Goal: Task Accomplishment & Management: Manage account settings

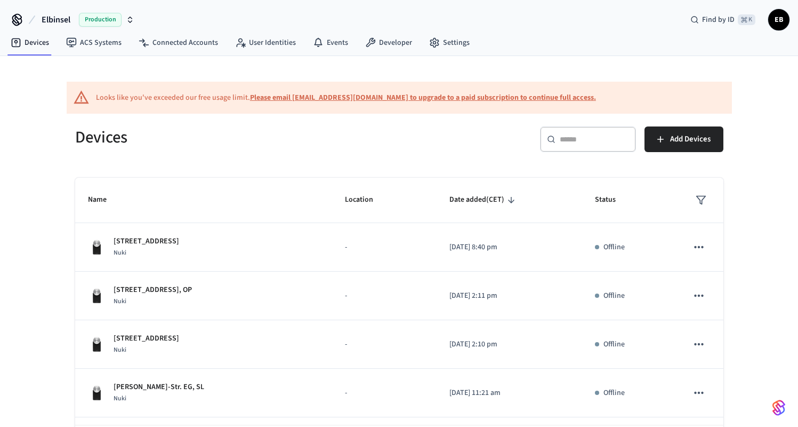
click at [61, 24] on span "Elbinsel" at bounding box center [56, 19] width 29 height 13
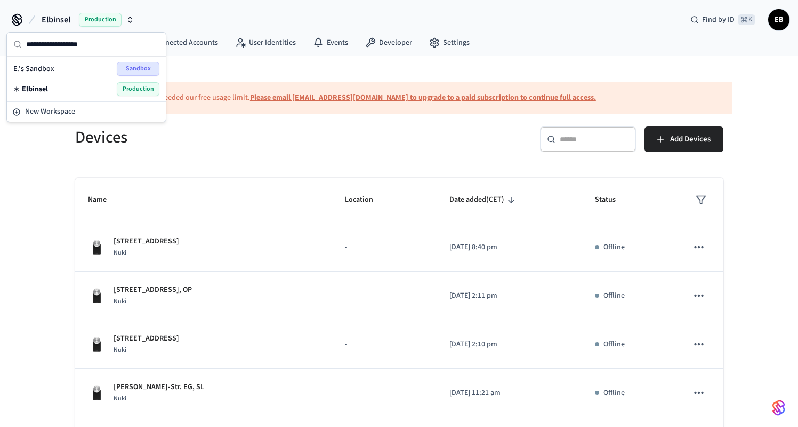
click at [61, 24] on span "Elbinsel" at bounding box center [56, 19] width 29 height 13
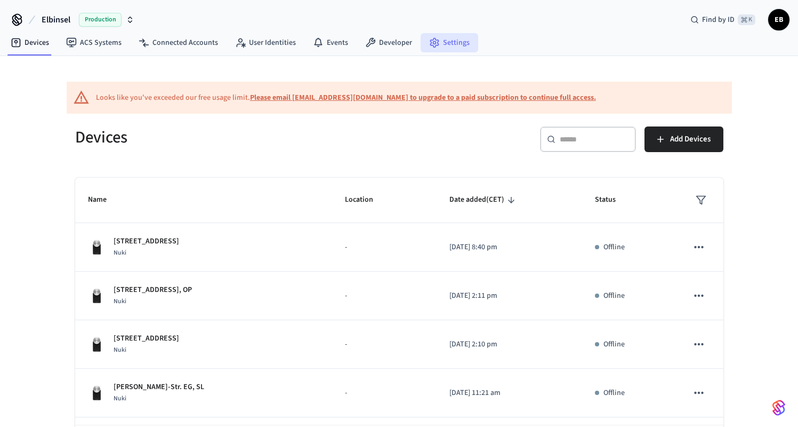
click at [432, 43] on icon at bounding box center [434, 42] width 8 height 9
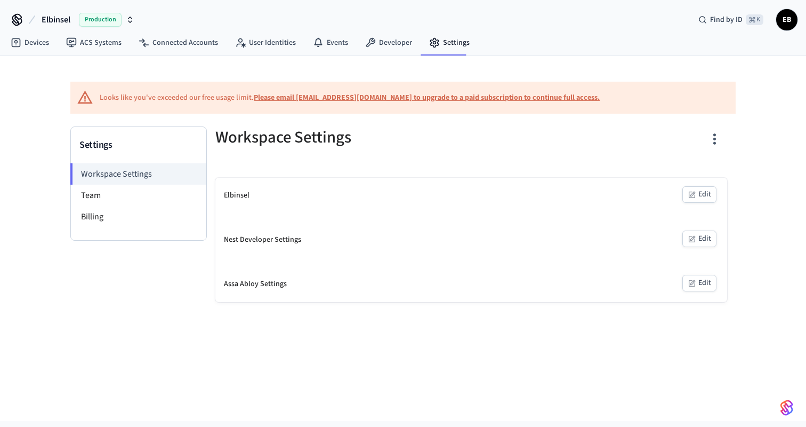
click at [789, 25] on span "EB" at bounding box center [786, 19] width 19 height 19
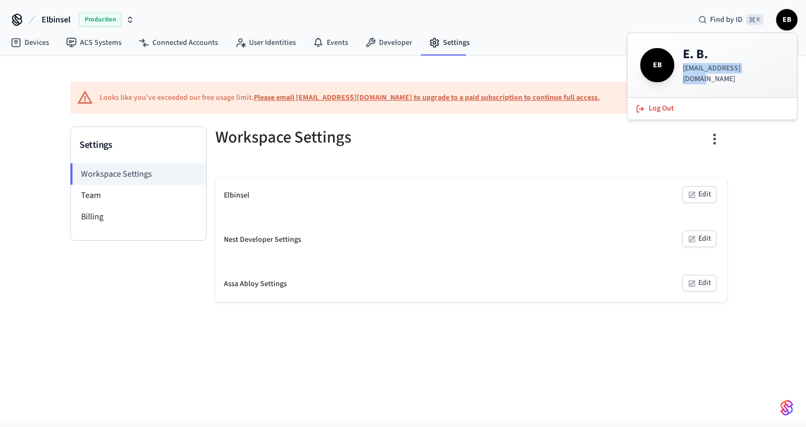
drag, startPoint x: 684, startPoint y: 71, endPoint x: 760, endPoint y: 74, distance: 76.3
click at [760, 74] on div "EB E. B. [EMAIL_ADDRESS][DOMAIN_NAME]" at bounding box center [712, 65] width 144 height 38
click at [585, 55] on div "Devices ACS Systems Connected Accounts User Identities Events Developer Settings" at bounding box center [403, 43] width 806 height 25
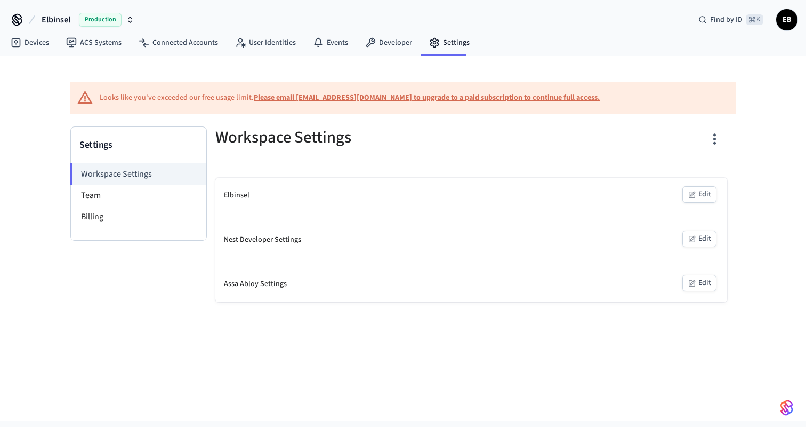
click at [790, 15] on span "EB" at bounding box center [786, 19] width 19 height 19
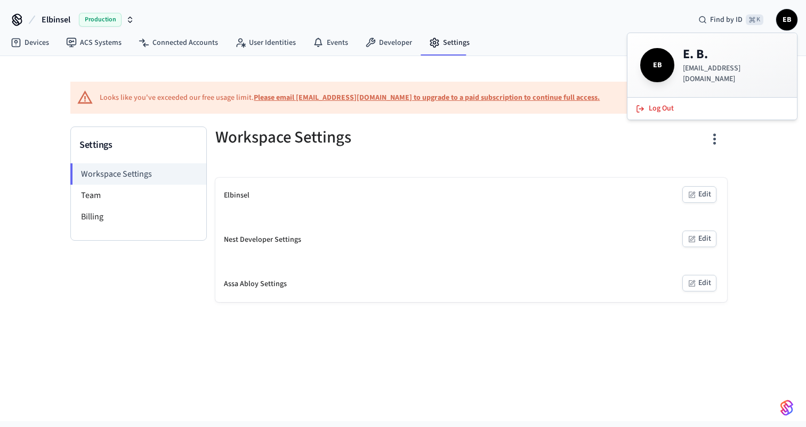
click at [790, 15] on span "EB" at bounding box center [786, 19] width 19 height 19
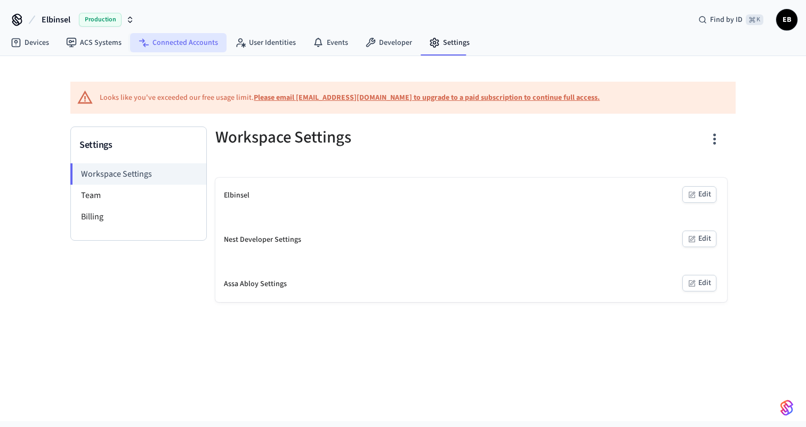
click at [197, 47] on link "Connected Accounts" at bounding box center [178, 42] width 97 height 19
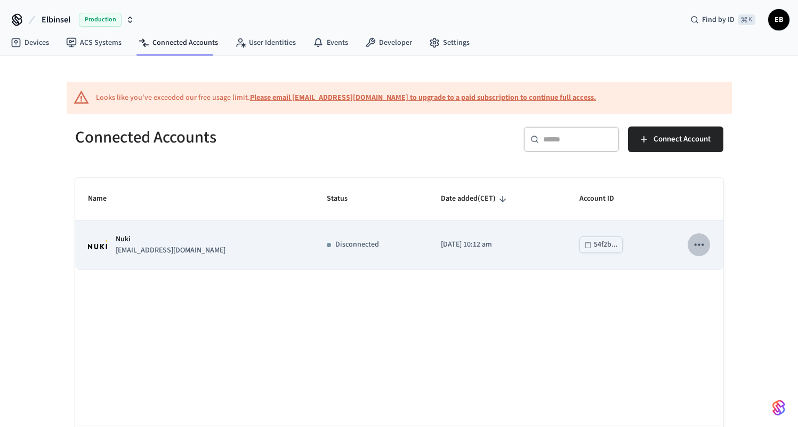
click at [701, 243] on icon "sticky table" at bounding box center [699, 244] width 14 height 14
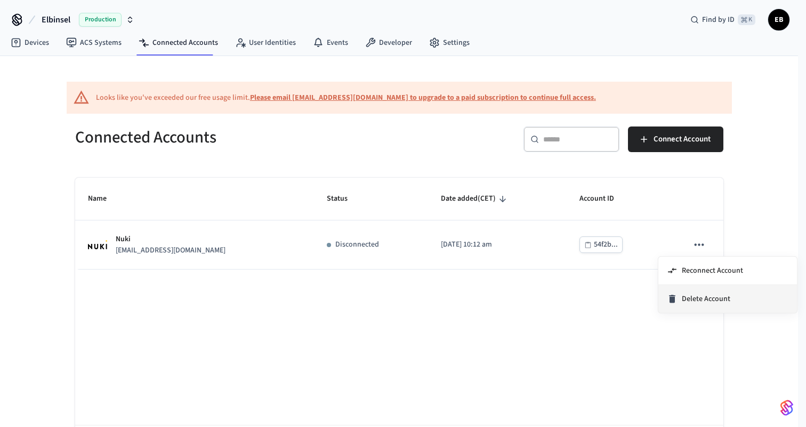
click at [694, 299] on span "Delete Account" at bounding box center [706, 298] width 49 height 11
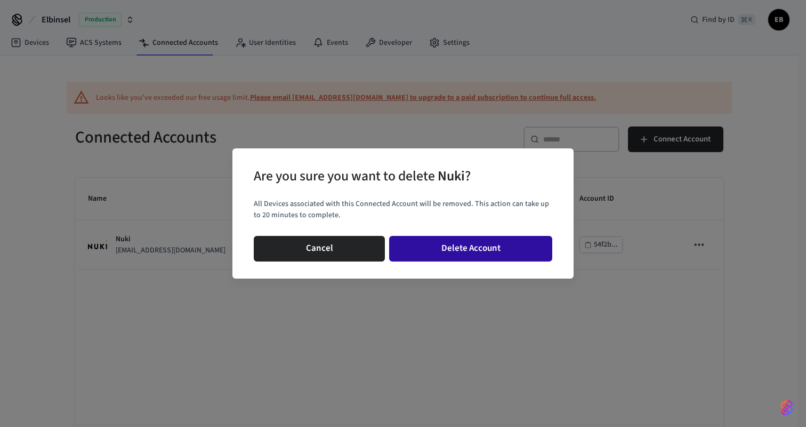
click at [427, 253] on button "Delete Account" at bounding box center [470, 249] width 163 height 26
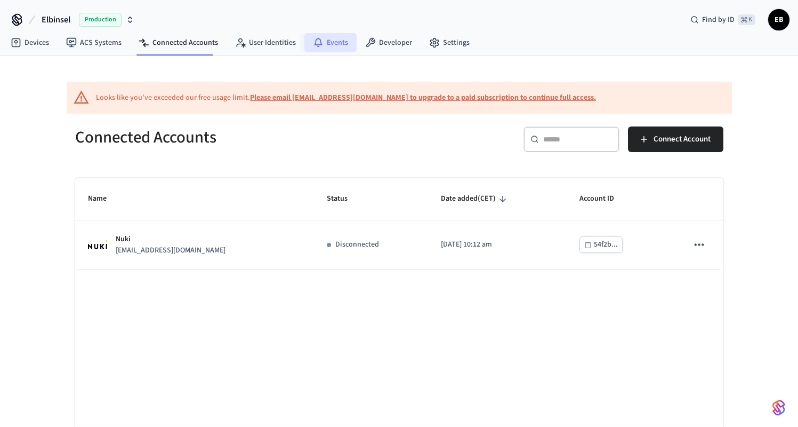
click at [316, 46] on icon at bounding box center [318, 42] width 11 height 11
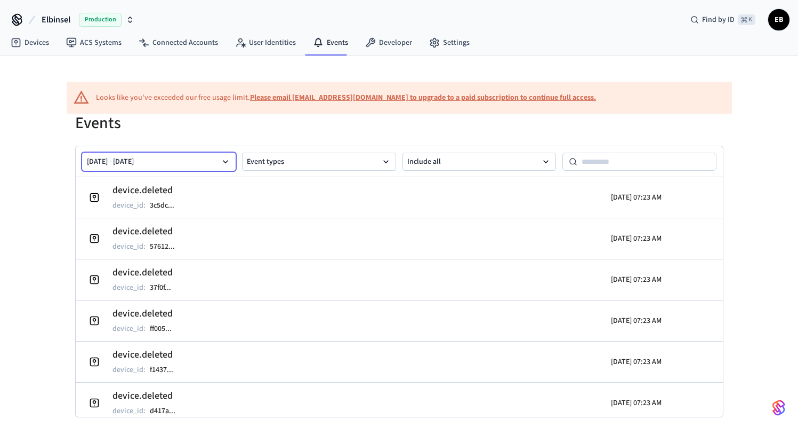
click at [224, 159] on icon "button" at bounding box center [225, 161] width 11 height 11
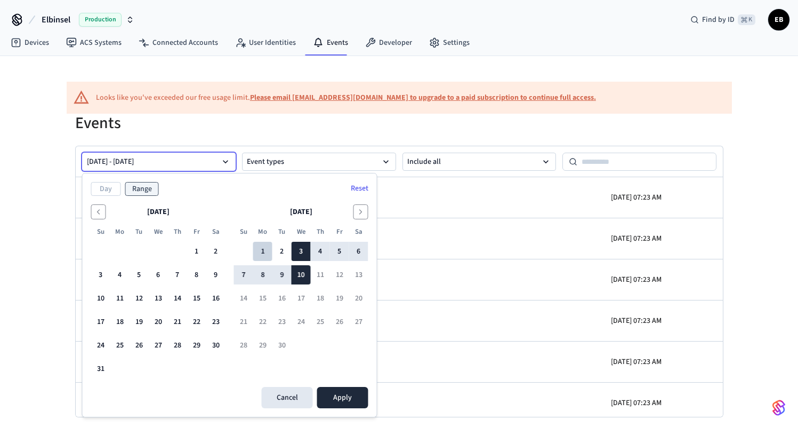
click at [264, 253] on button "1" at bounding box center [262, 251] width 19 height 19
click at [277, 276] on button "9" at bounding box center [281, 274] width 19 height 19
click at [332, 399] on button "Apply" at bounding box center [342, 397] width 51 height 21
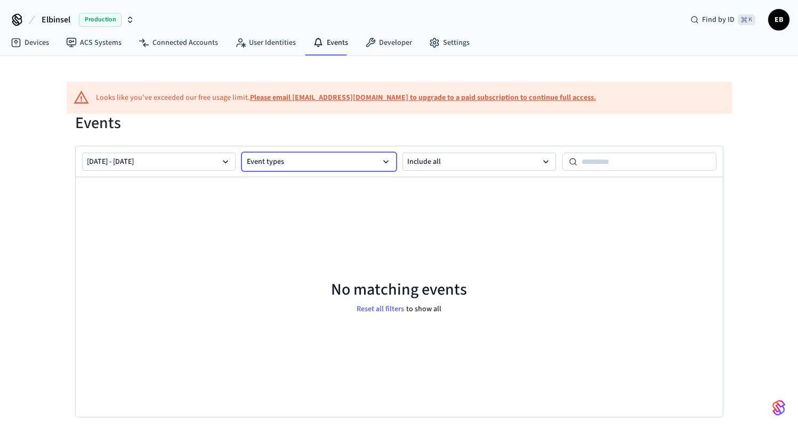
click at [341, 160] on button "Event types" at bounding box center [319, 162] width 154 height 18
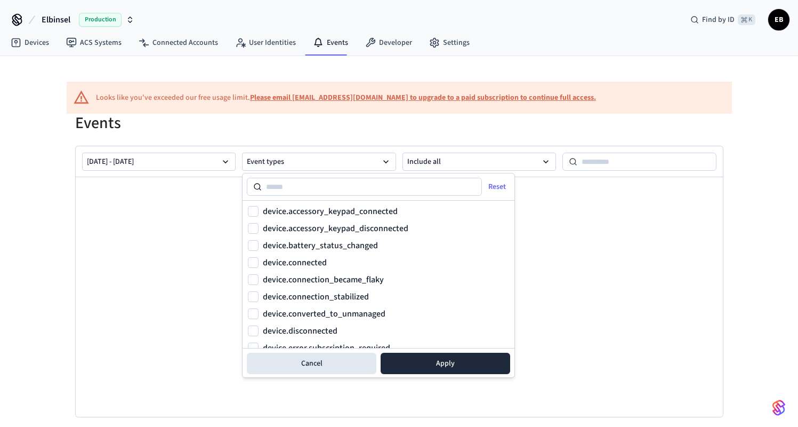
click at [362, 108] on div "Looks like you've exceeded our free usage limit. Please email [EMAIL_ADDRESS][D…" at bounding box center [399, 98] width 665 height 32
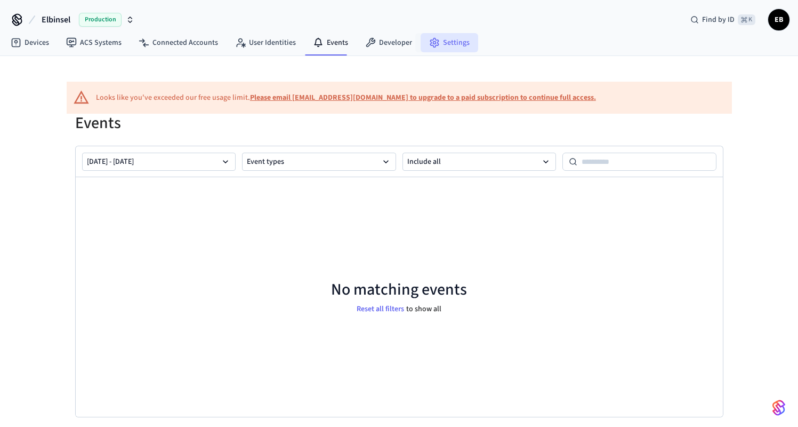
click at [452, 43] on link "Settings" at bounding box center [450, 42] width 58 height 19
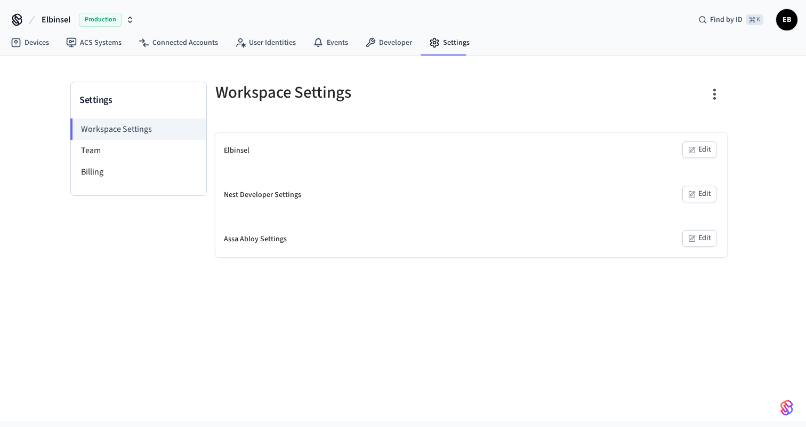
click at [132, 18] on icon "button" at bounding box center [130, 19] width 9 height 9
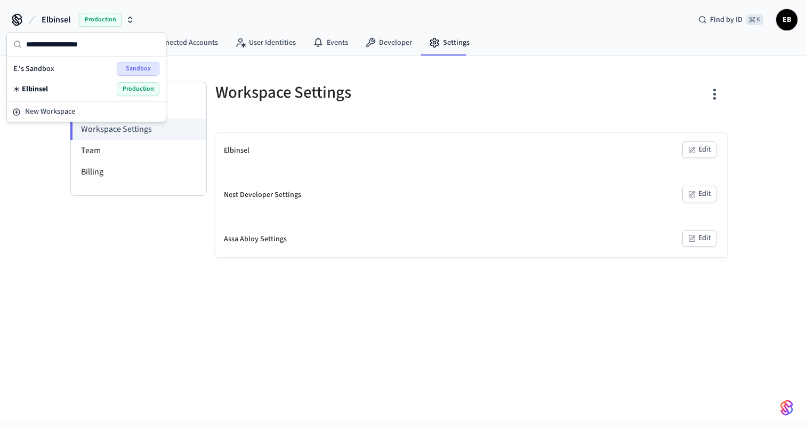
click at [41, 86] on span "Elbinsel" at bounding box center [35, 89] width 26 height 11
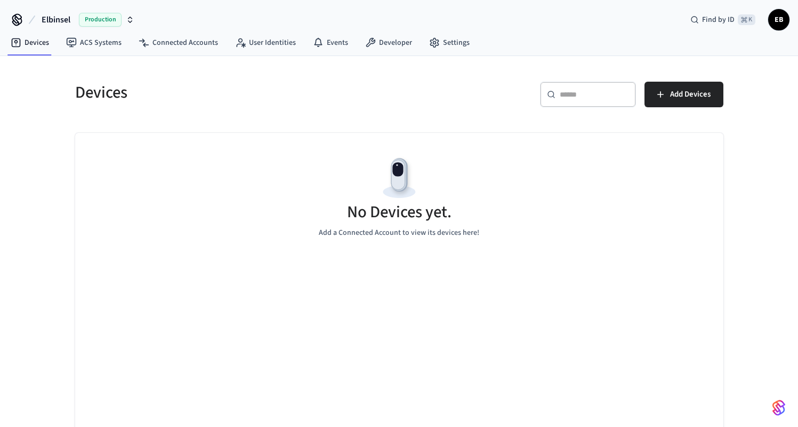
click at [777, 23] on span "EB" at bounding box center [778, 19] width 19 height 19
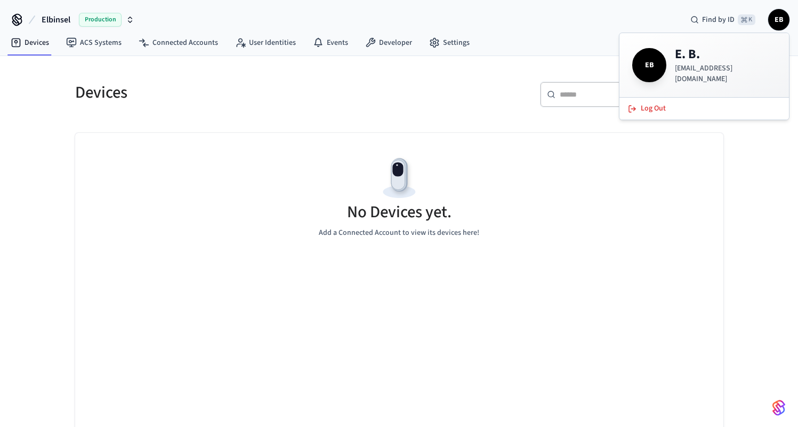
click at [689, 74] on p "[EMAIL_ADDRESS][DOMAIN_NAME]" at bounding box center [725, 73] width 101 height 21
click at [643, 71] on span "EB" at bounding box center [650, 65] width 30 height 30
click at [684, 58] on h4 "E. B." at bounding box center [725, 54] width 101 height 17
click at [536, 41] on div "Devices ACS Systems Connected Accounts User Identities Events Developer Settings" at bounding box center [399, 43] width 798 height 25
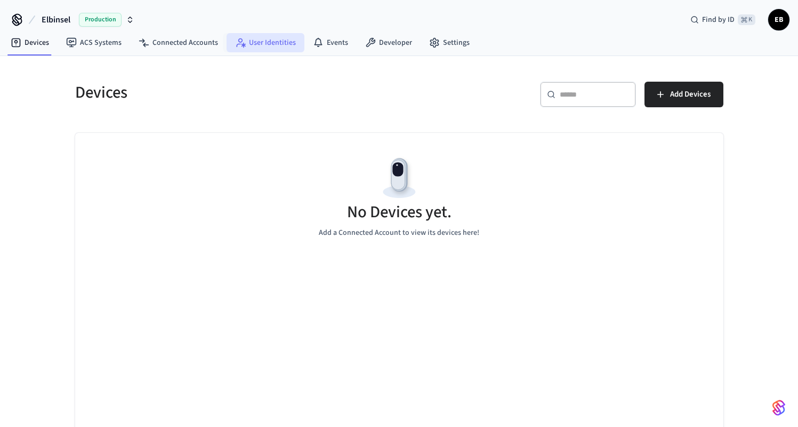
click at [282, 43] on link "User Identities" at bounding box center [266, 42] width 78 height 19
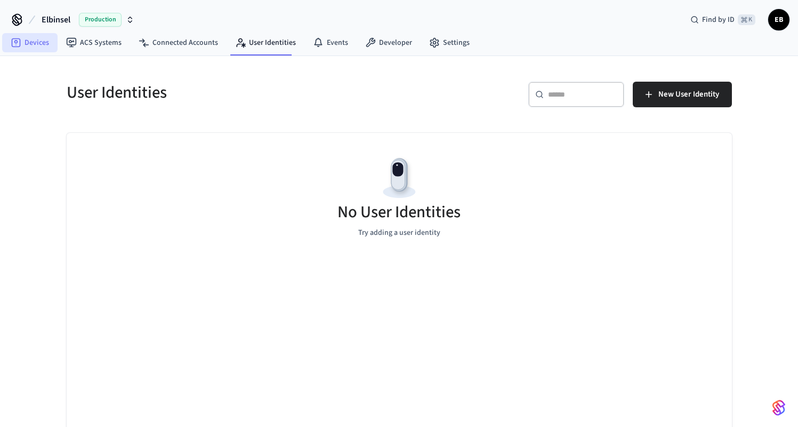
click at [28, 46] on link "Devices" at bounding box center [29, 42] width 55 height 19
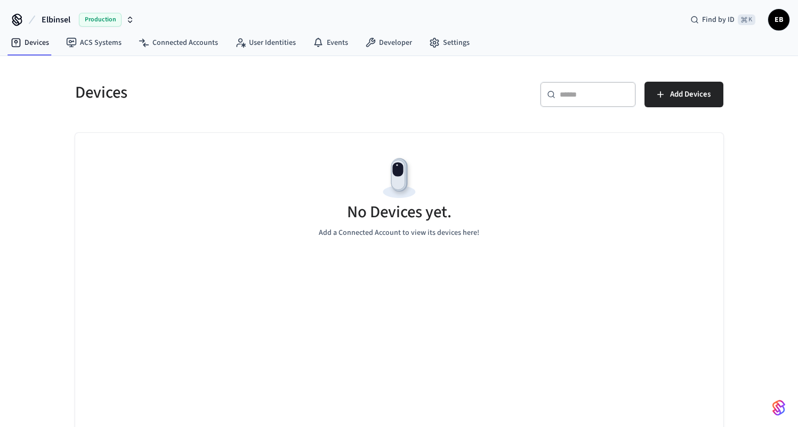
click at [781, 22] on span "EB" at bounding box center [778, 19] width 19 height 19
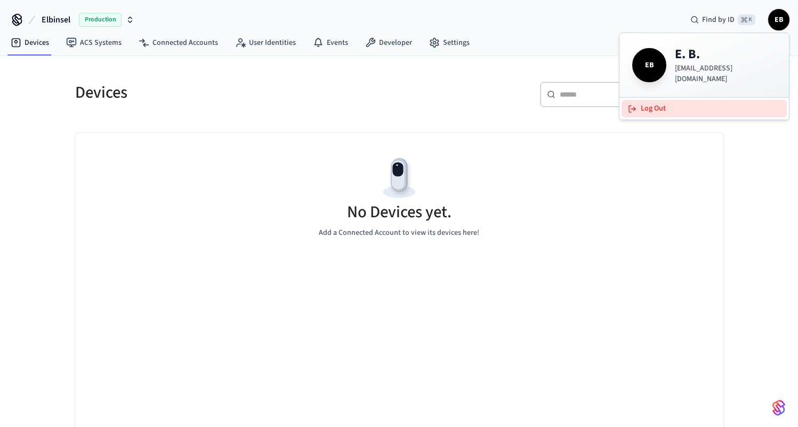
click at [647, 104] on button "Log Out" at bounding box center [704, 109] width 165 height 18
